Goal: Task Accomplishment & Management: Use online tool/utility

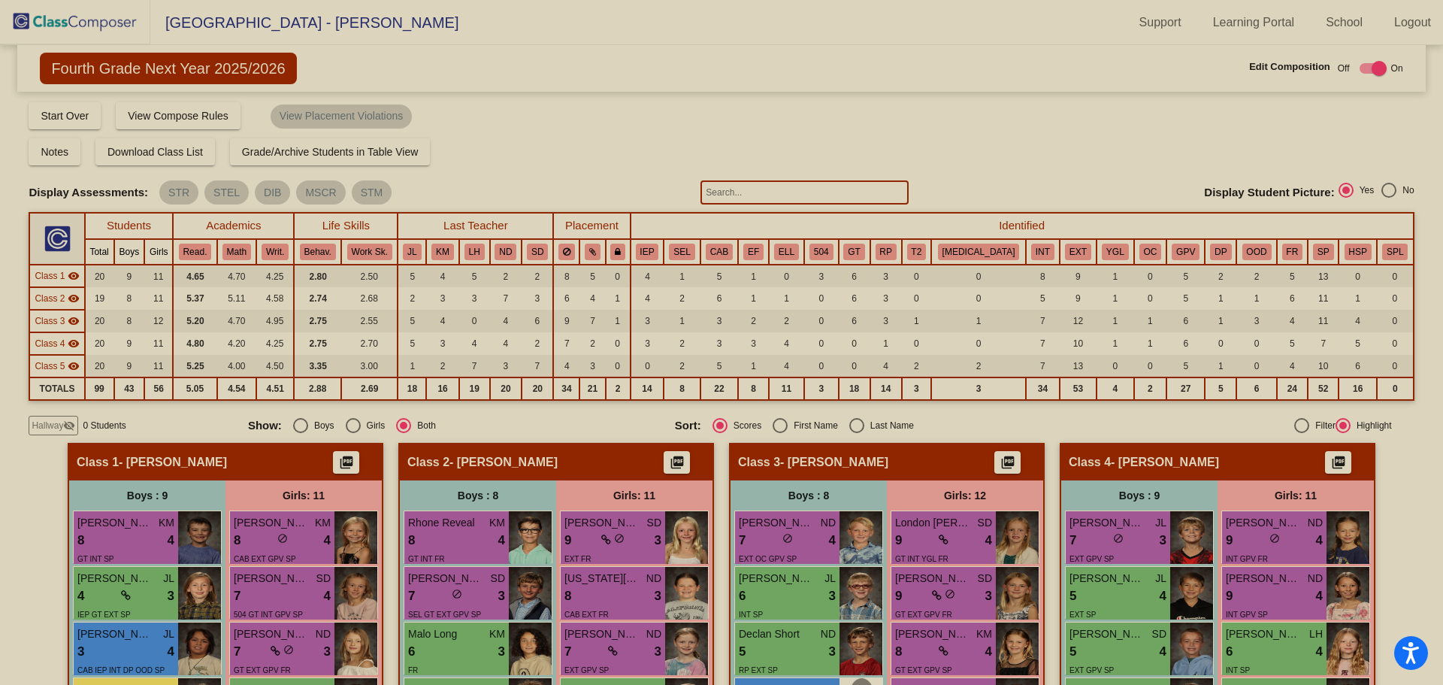
click at [73, 14] on img at bounding box center [75, 22] width 150 height 44
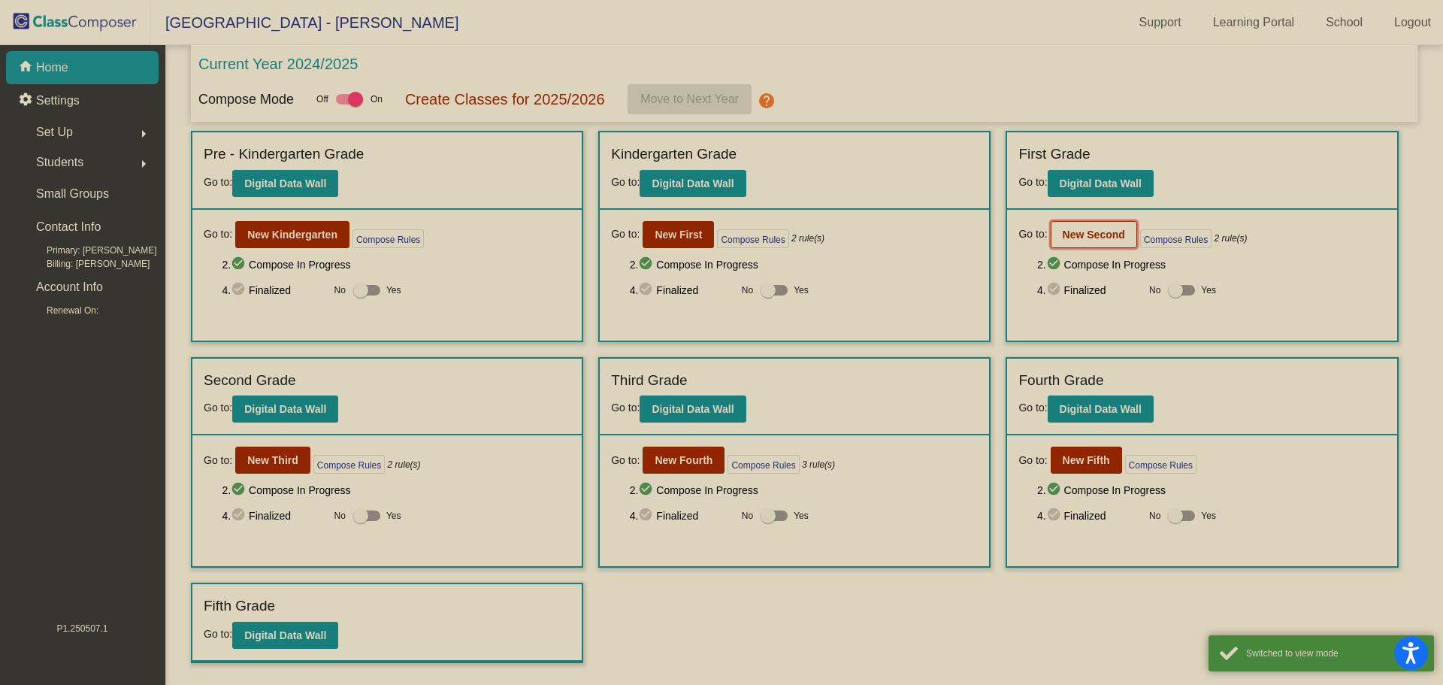
click at [1087, 240] on b "New Second" at bounding box center [1094, 234] width 62 height 12
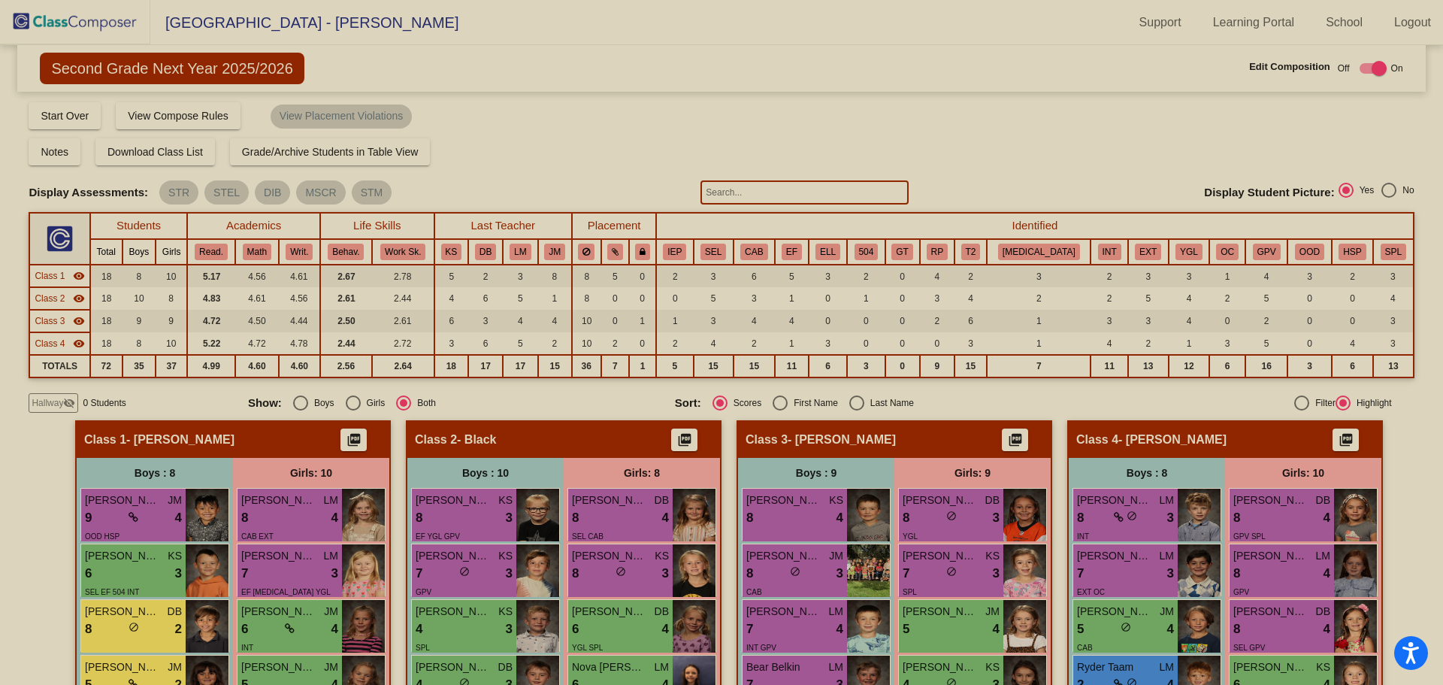
click at [768, 191] on input "text" at bounding box center [803, 192] width 207 height 24
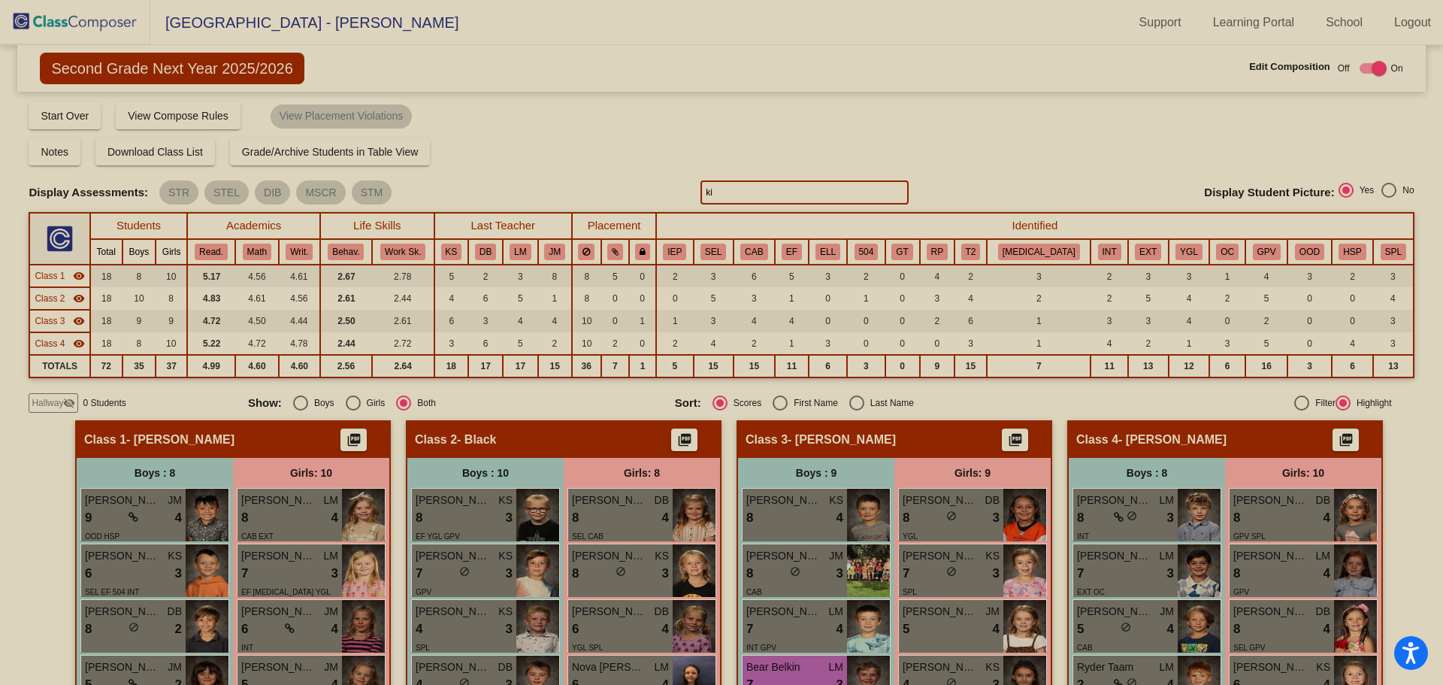
type input "k"
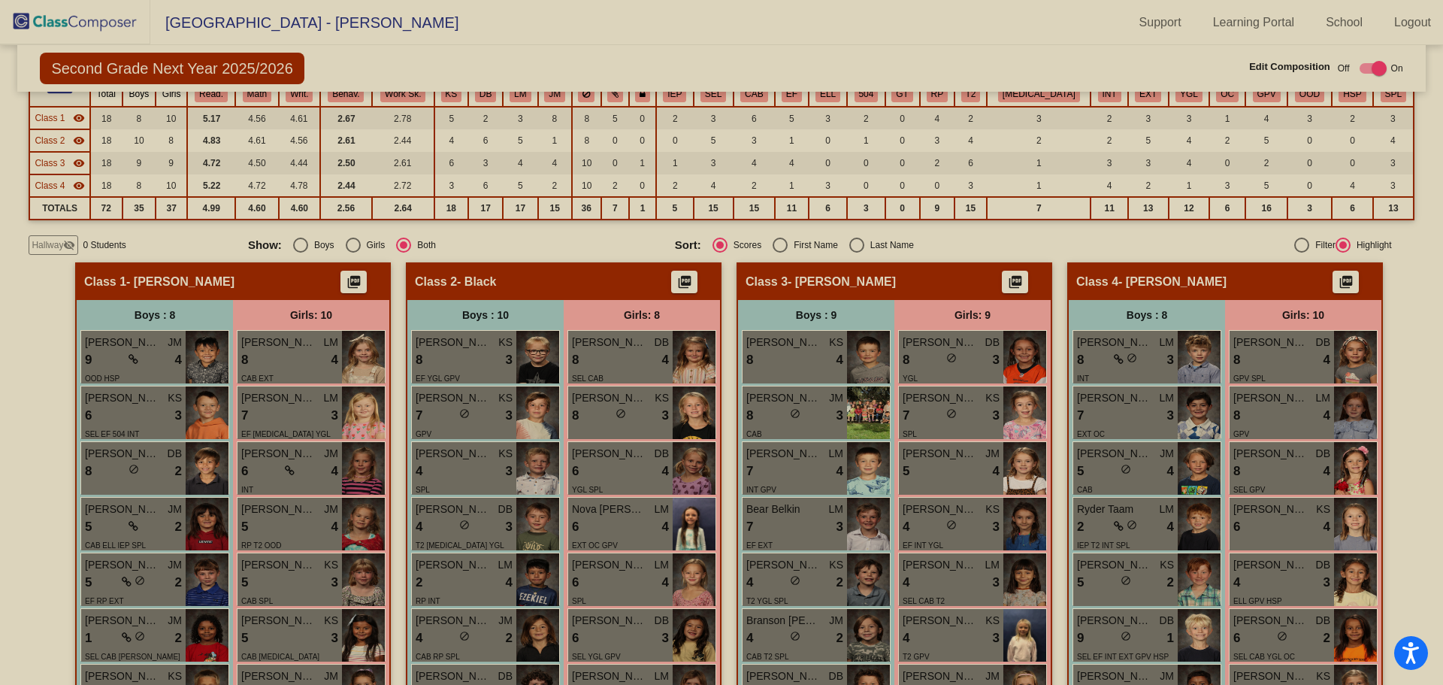
scroll to position [383, 0]
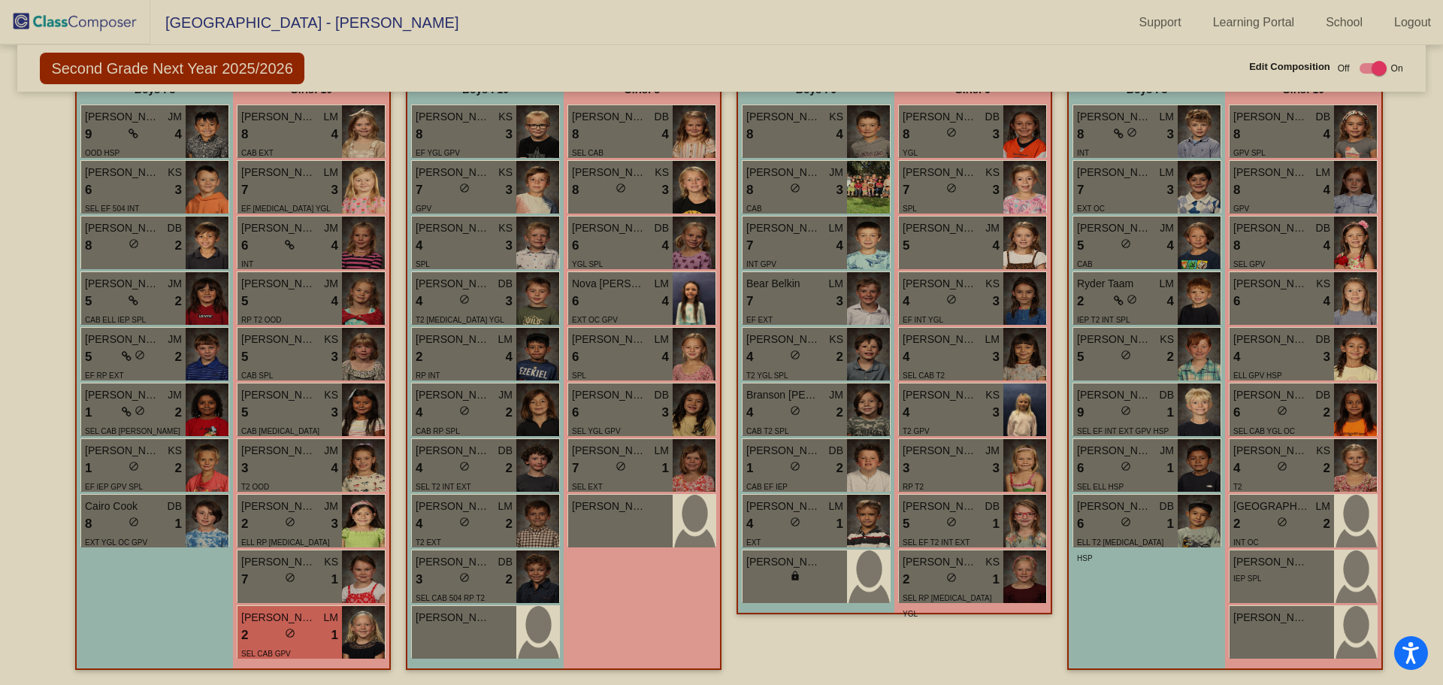
type input "elise"
checkbox input "false"
